Goal: Information Seeking & Learning: Learn about a topic

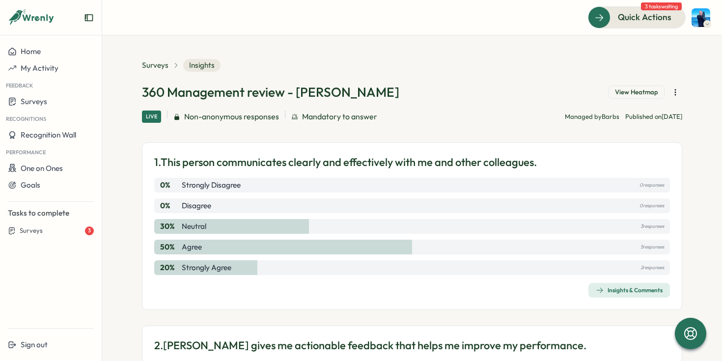
click at [629, 98] on button "View Heatmap" at bounding box center [637, 92] width 56 height 14
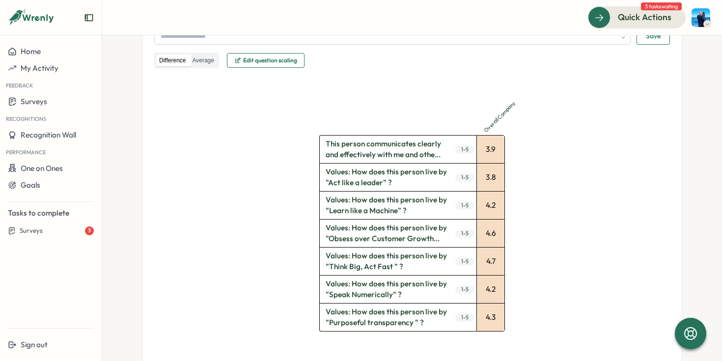
scroll to position [208, 0]
click at [496, 153] on div "3.9" at bounding box center [491, 151] width 28 height 28
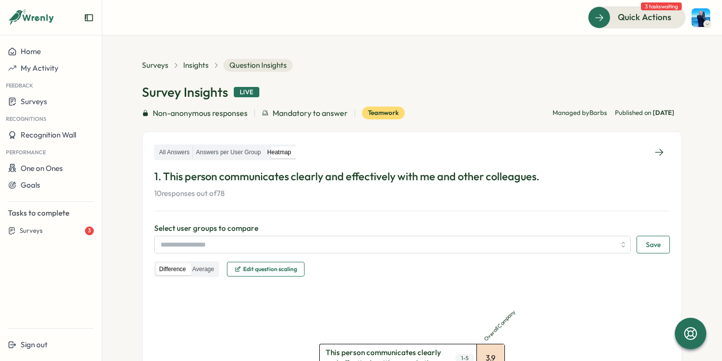
scroll to position [12, 0]
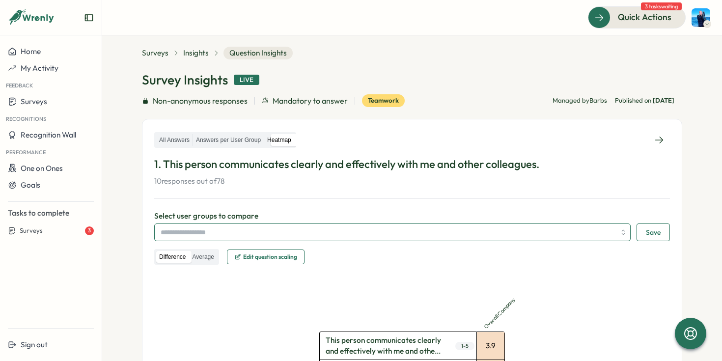
click at [251, 227] on input "search" at bounding box center [388, 232] width 455 height 17
click at [201, 253] on label "Average" at bounding box center [203, 257] width 28 height 12
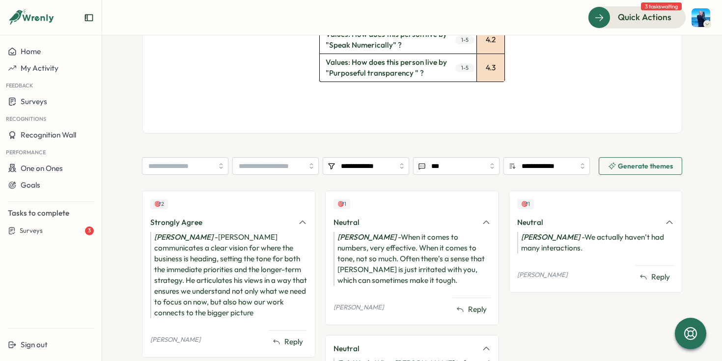
scroll to position [471, 0]
